Goal: Entertainment & Leisure: Consume media (video, audio)

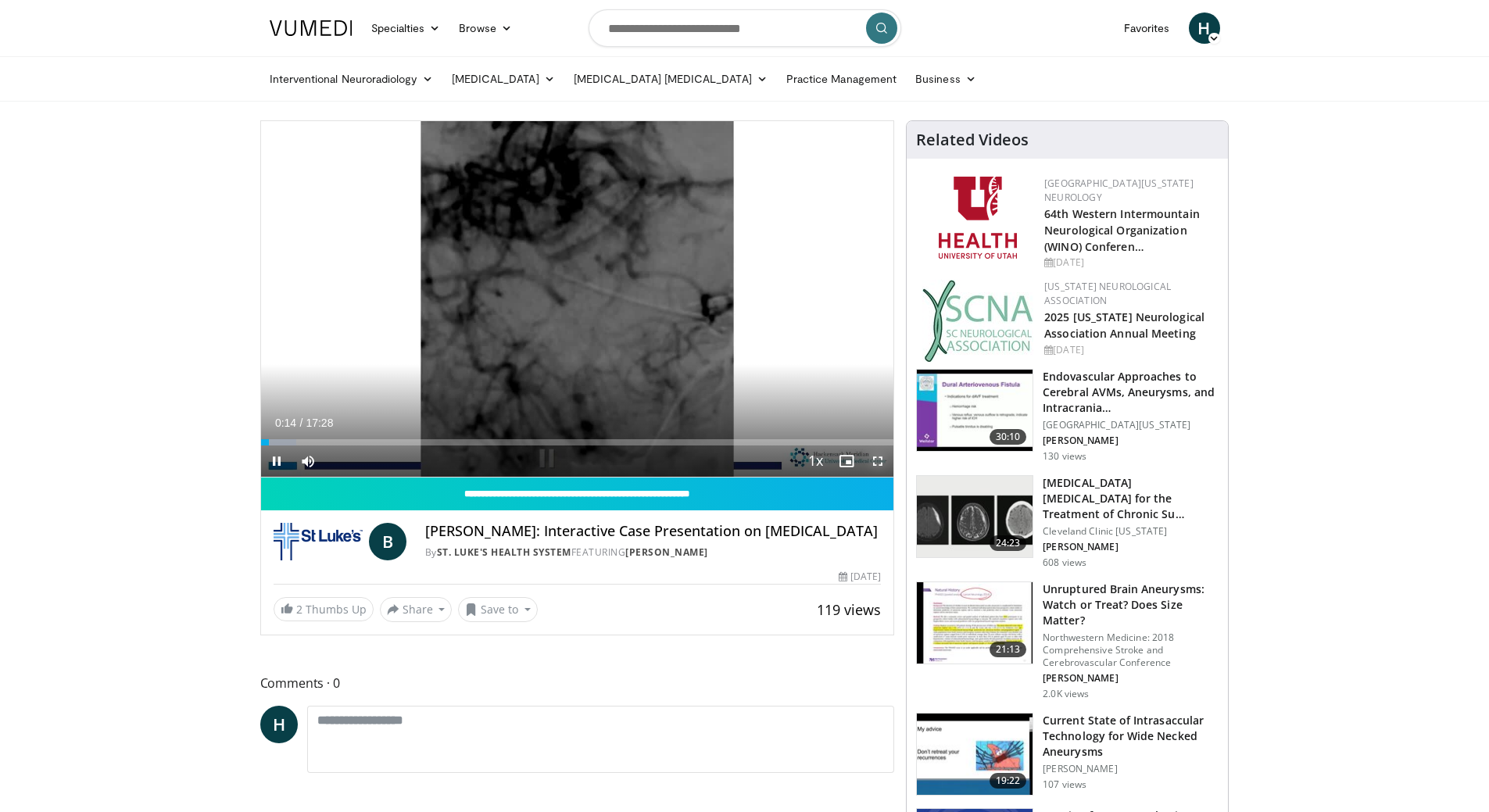
click at [877, 462] on span "Video Player" at bounding box center [877, 461] width 31 height 31
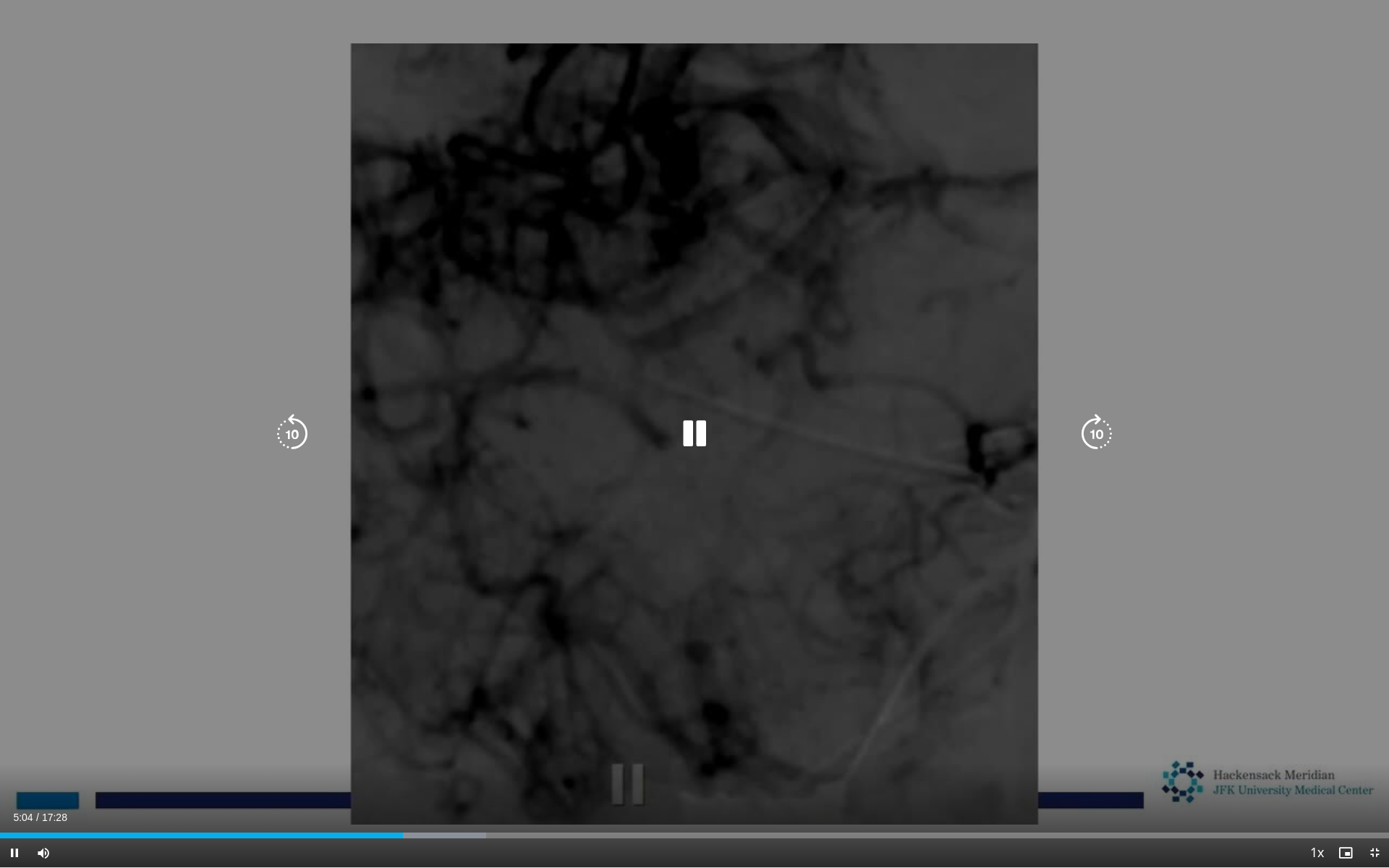
click at [679, 670] on div "10 seconds Tap to unmute" at bounding box center [694, 433] width 1389 height 867
click at [774, 609] on div "10 seconds Tap to unmute" at bounding box center [694, 433] width 1389 height 867
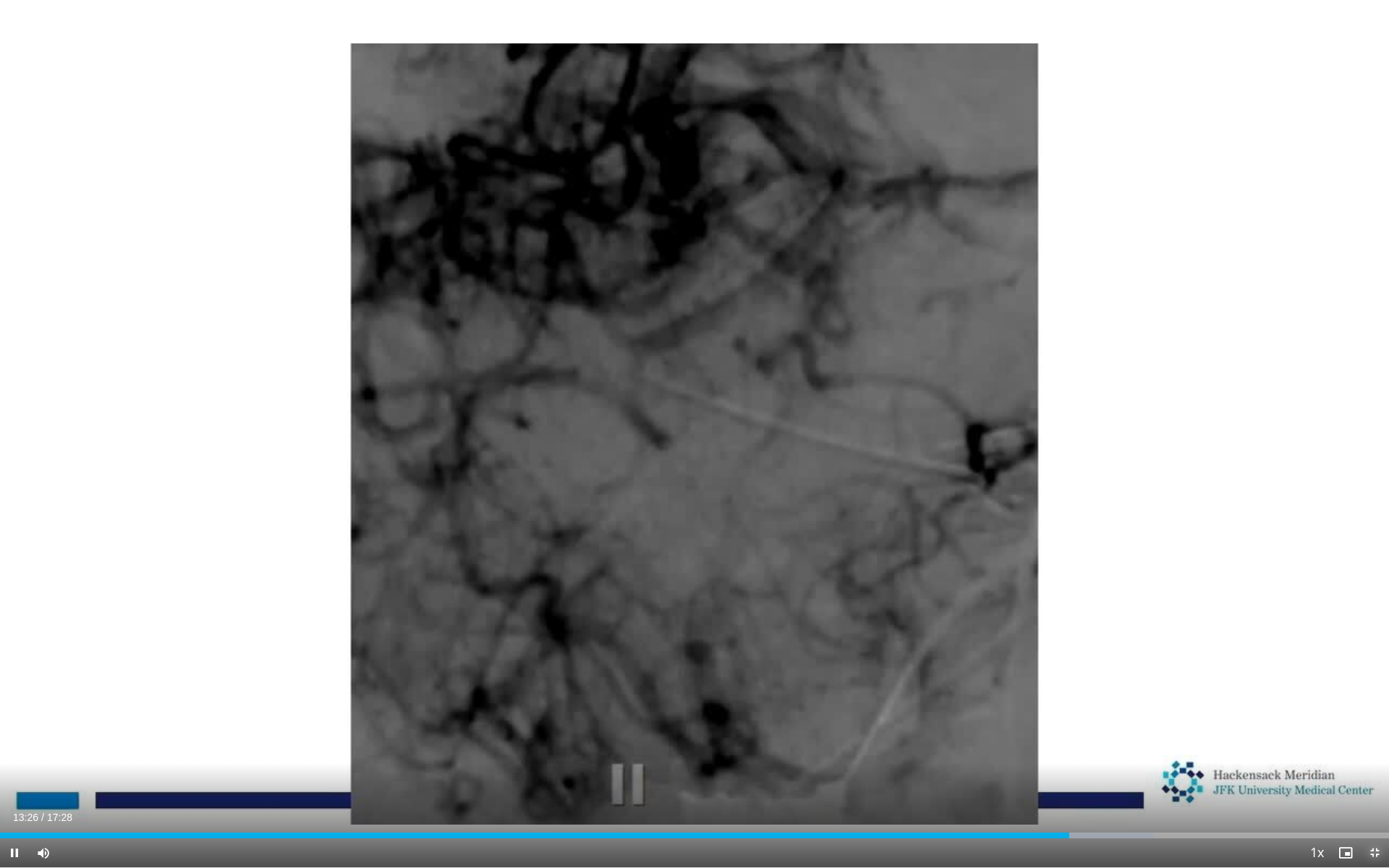
click at [1374, 751] on span "Video Player" at bounding box center [1375, 853] width 29 height 29
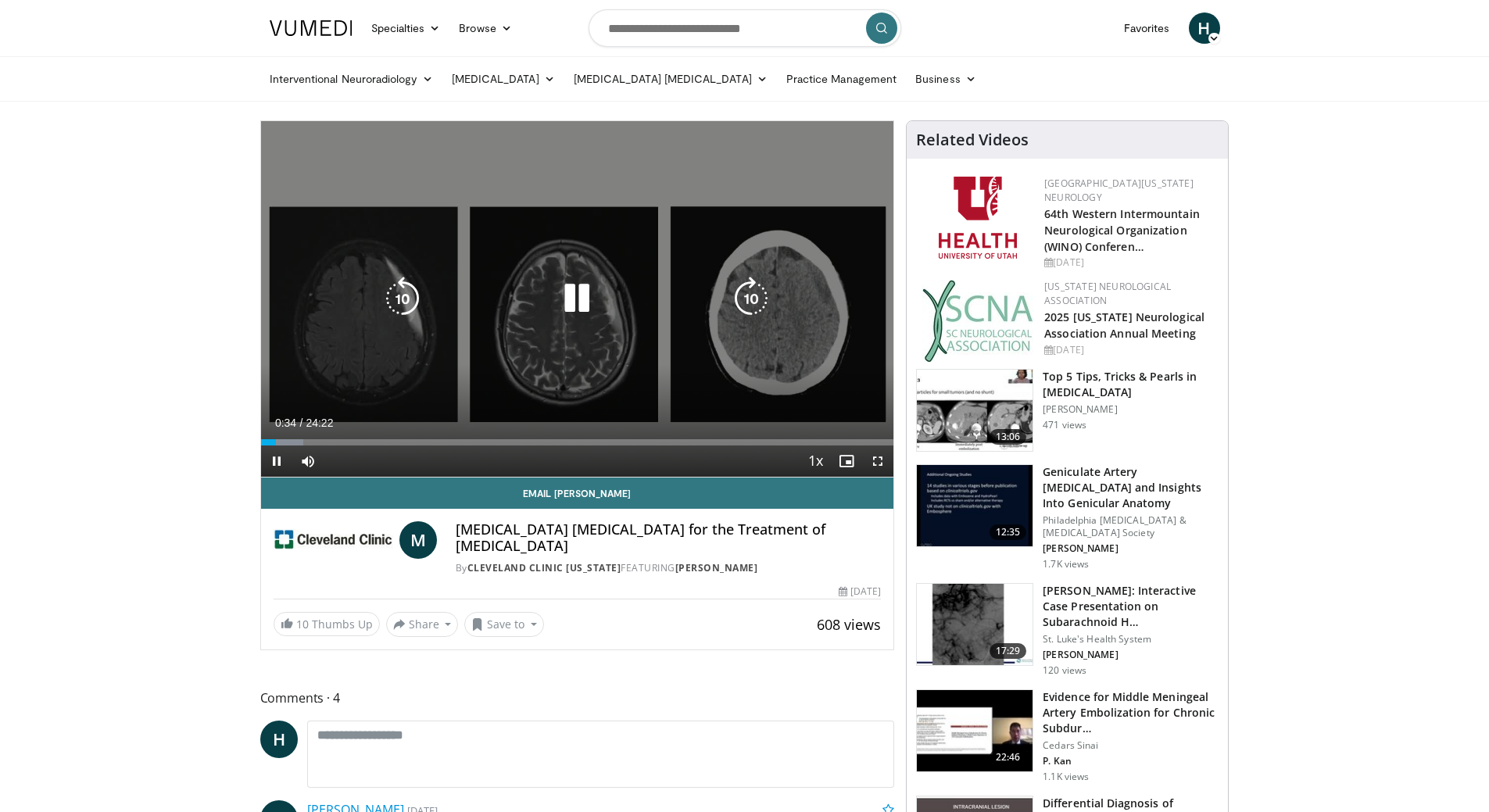
click at [572, 309] on icon "Video Player" at bounding box center [577, 298] width 44 height 44
click at [575, 286] on icon "Video Player" at bounding box center [577, 298] width 44 height 44
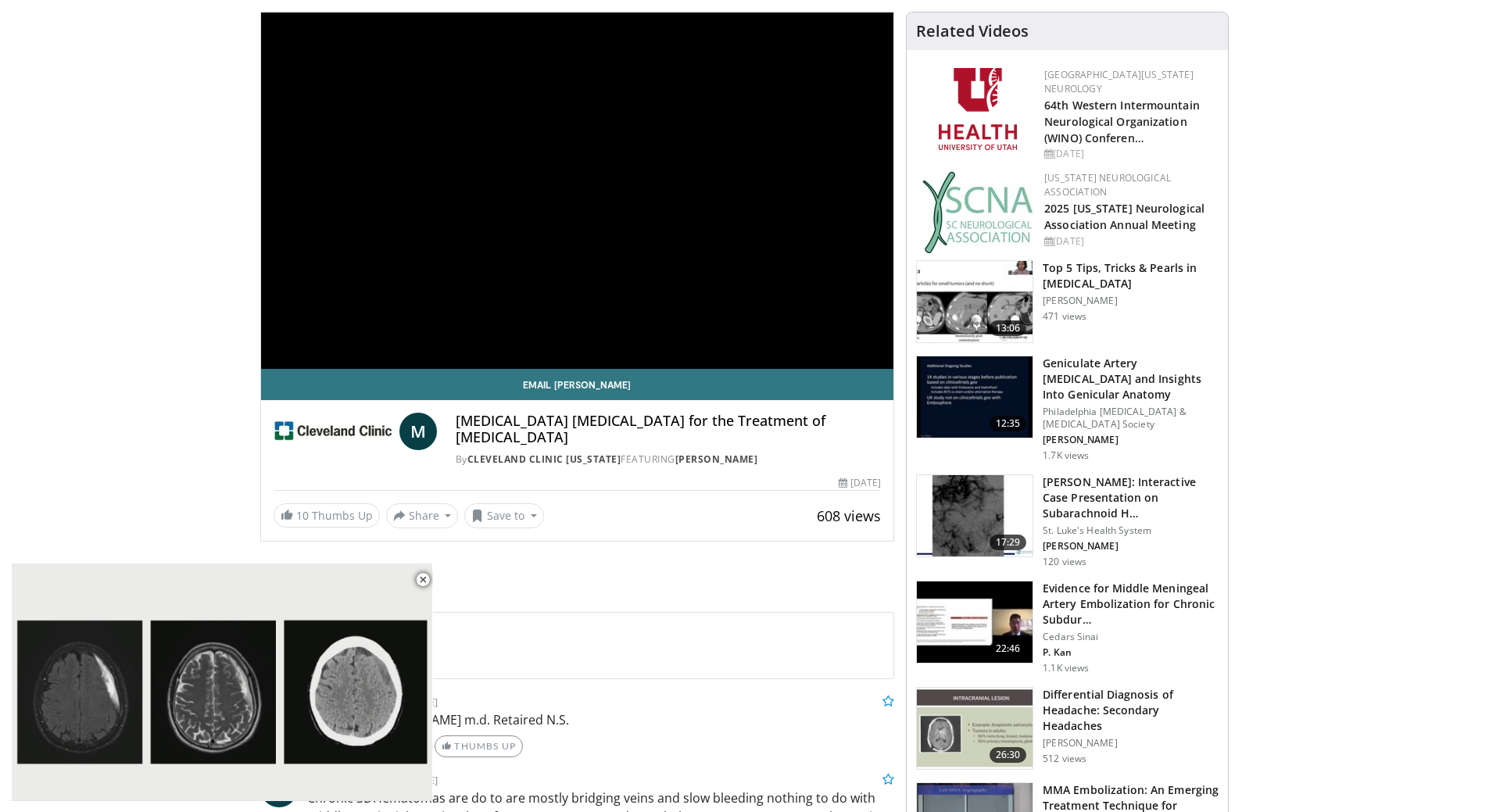
scroll to position [235, 0]
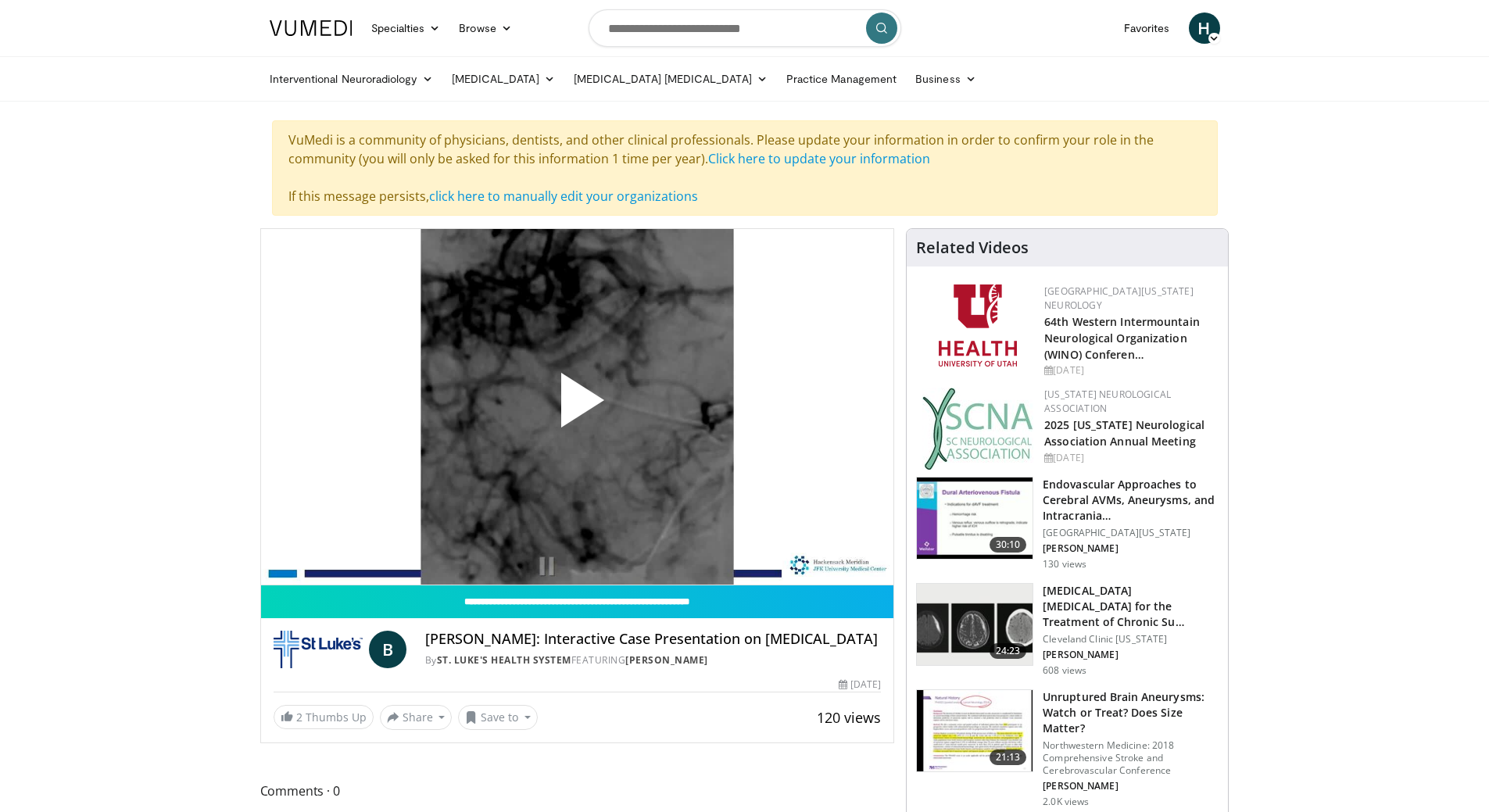
click at [953, 737] on img at bounding box center [974, 731] width 116 height 81
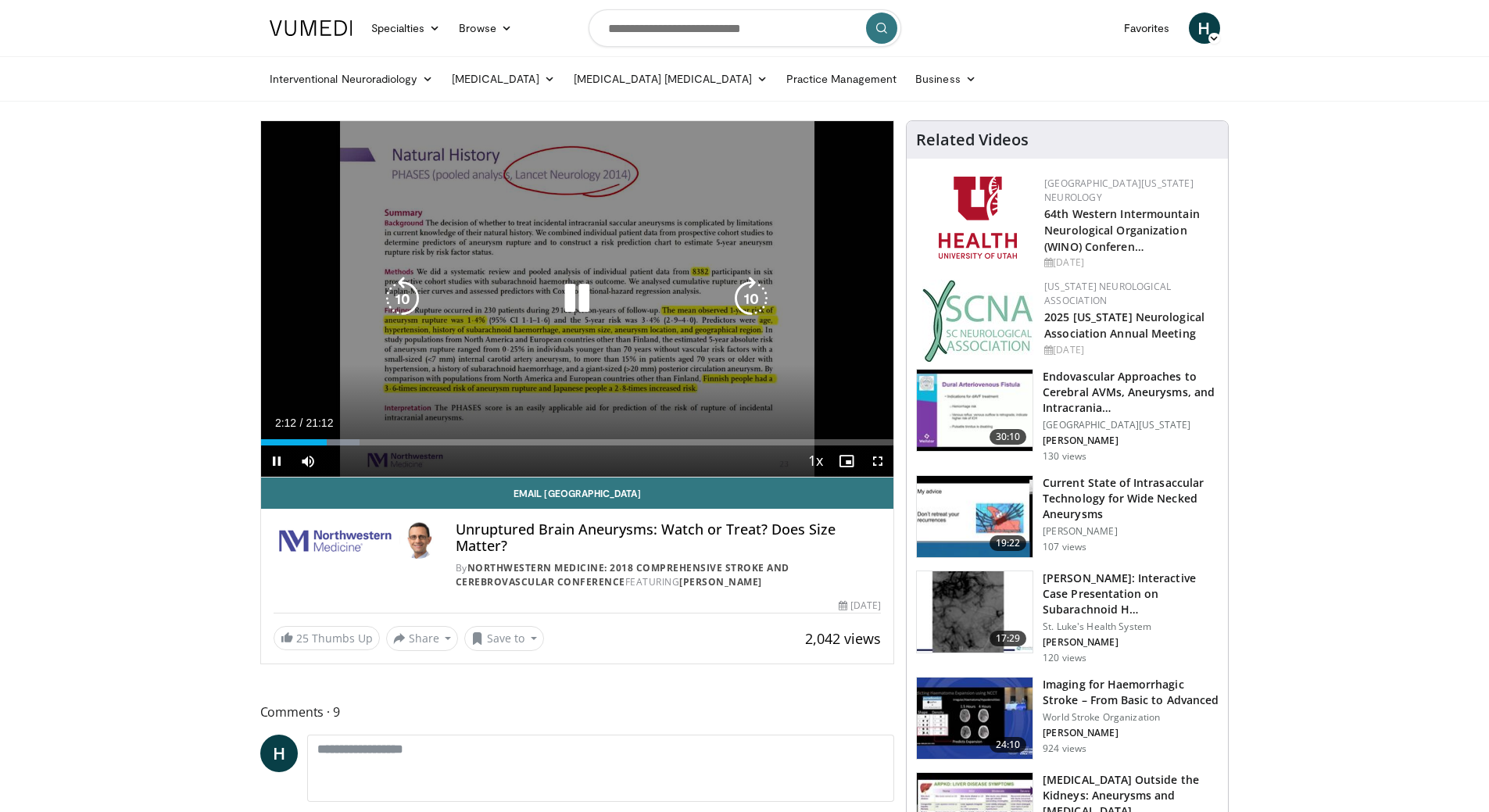
click at [575, 295] on icon "Video Player" at bounding box center [577, 298] width 44 height 44
